Goal: Task Accomplishment & Management: Use online tool/utility

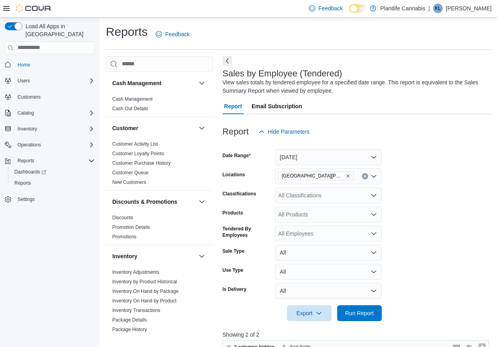
click at [320, 196] on div "All Classifications" at bounding box center [328, 195] width 107 height 16
type input "*"
type input "***"
drag, startPoint x: 334, startPoint y: 210, endPoint x: 398, endPoint y: 218, distance: 64.5
click at [334, 210] on span "Accessory Group" at bounding box center [313, 209] width 43 height 8
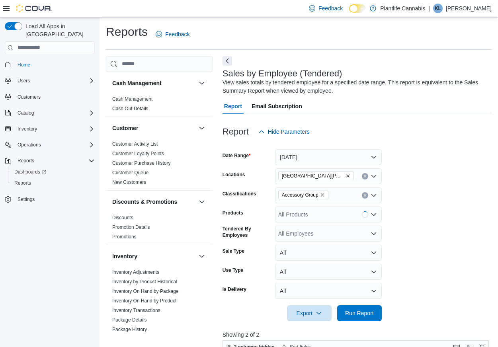
click at [400, 218] on form "Date Range Today Locations Fort McMurray - Stoney Creek Classifications Accesso…" at bounding box center [356, 230] width 269 height 181
drag, startPoint x: 365, startPoint y: 307, endPoint x: 459, endPoint y: 204, distance: 138.8
click at [365, 307] on span "Run Report" at bounding box center [359, 313] width 35 height 16
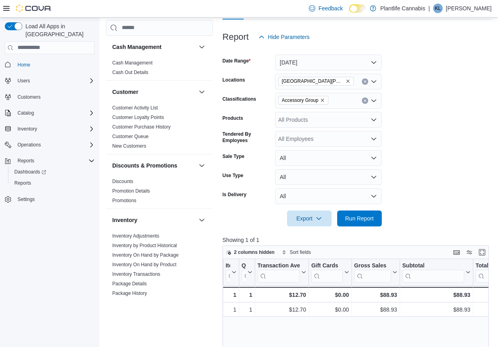
scroll to position [41, 0]
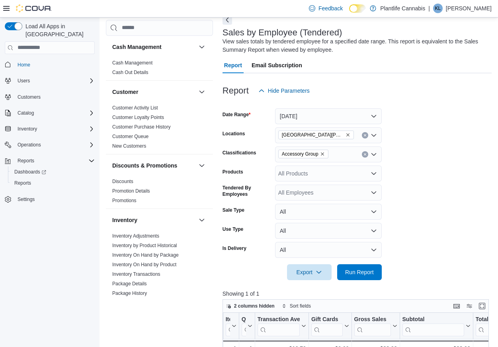
click at [324, 154] on icon "Remove Accessory Group from selection in this group" at bounding box center [322, 153] width 3 height 3
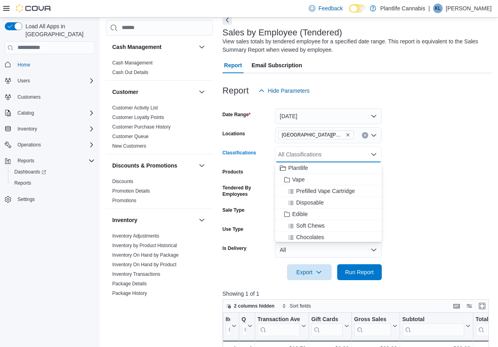
click at [325, 154] on div "All Classifications" at bounding box center [328, 154] width 107 height 16
drag, startPoint x: 410, startPoint y: 169, endPoint x: 382, endPoint y: 225, distance: 63.0
click at [405, 175] on form "Date Range Today Locations Fort McMurray - Stoney Creek Classifications All Cla…" at bounding box center [356, 189] width 269 height 181
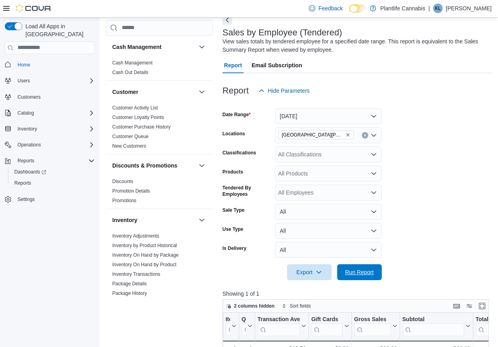
drag, startPoint x: 359, startPoint y: 268, endPoint x: 410, endPoint y: 213, distance: 75.2
click at [360, 268] on span "Run Report" at bounding box center [359, 272] width 29 height 8
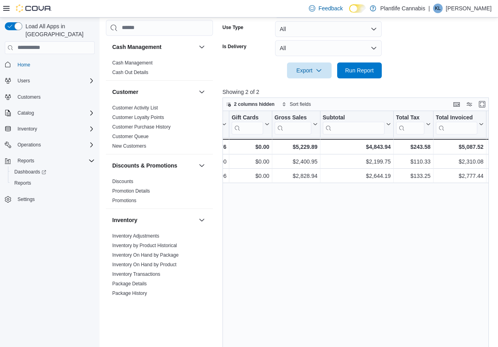
scroll to position [0, 317]
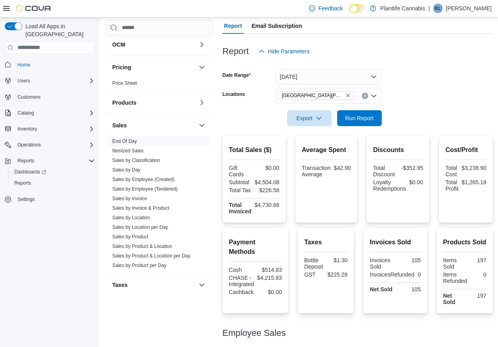
scroll to position [72, 0]
click at [366, 115] on span "Run Report" at bounding box center [359, 118] width 29 height 8
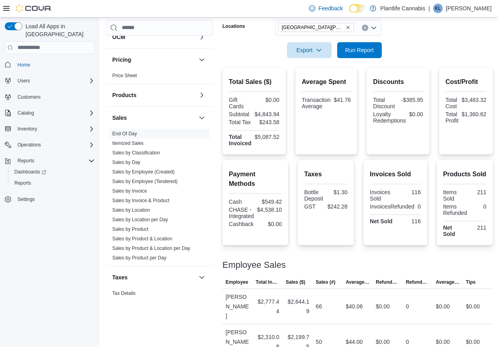
scroll to position [382, 0]
